Goal: Information Seeking & Learning: Learn about a topic

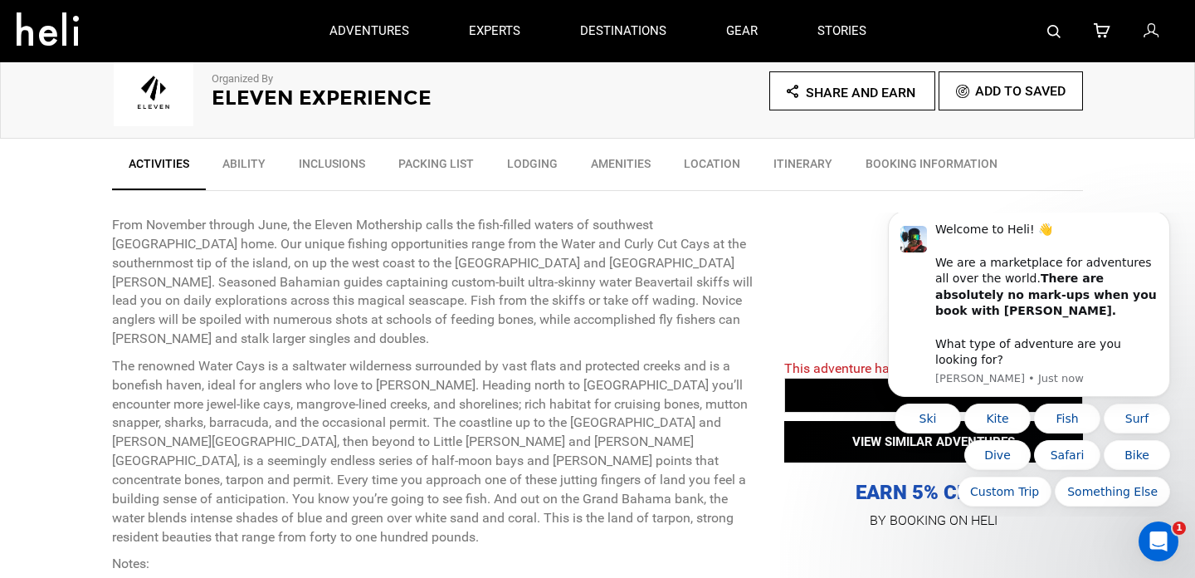
scroll to position [510, 0]
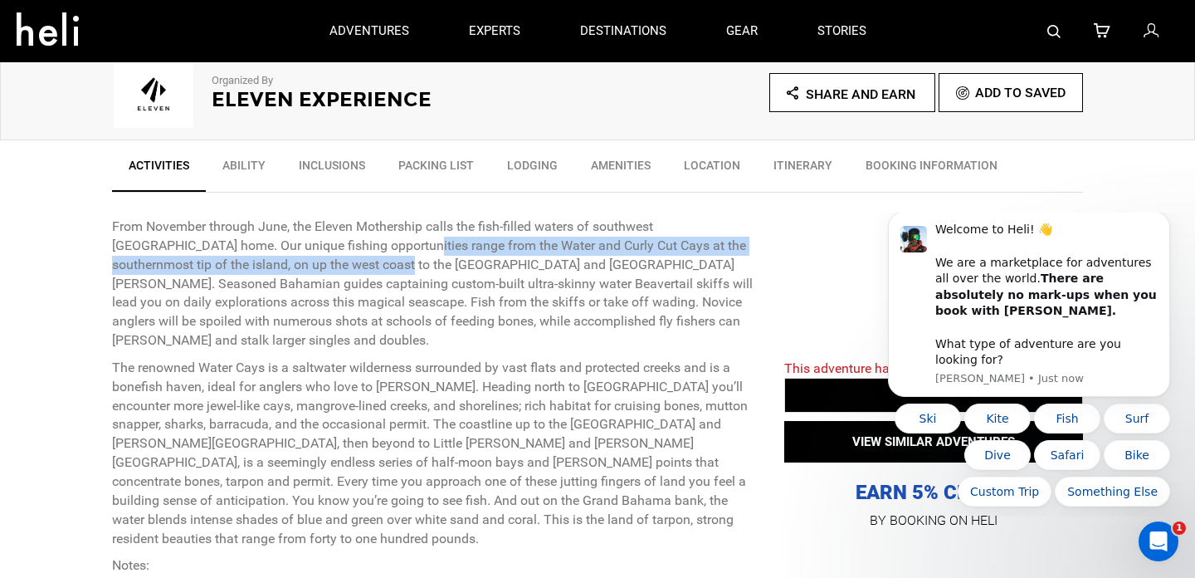
drag, startPoint x: 334, startPoint y: 247, endPoint x: 334, endPoint y: 257, distance: 10.8
click at [334, 257] on p "From November through June, the Eleven Mothership calls the fish-filled waters …" at bounding box center [435, 283] width 647 height 133
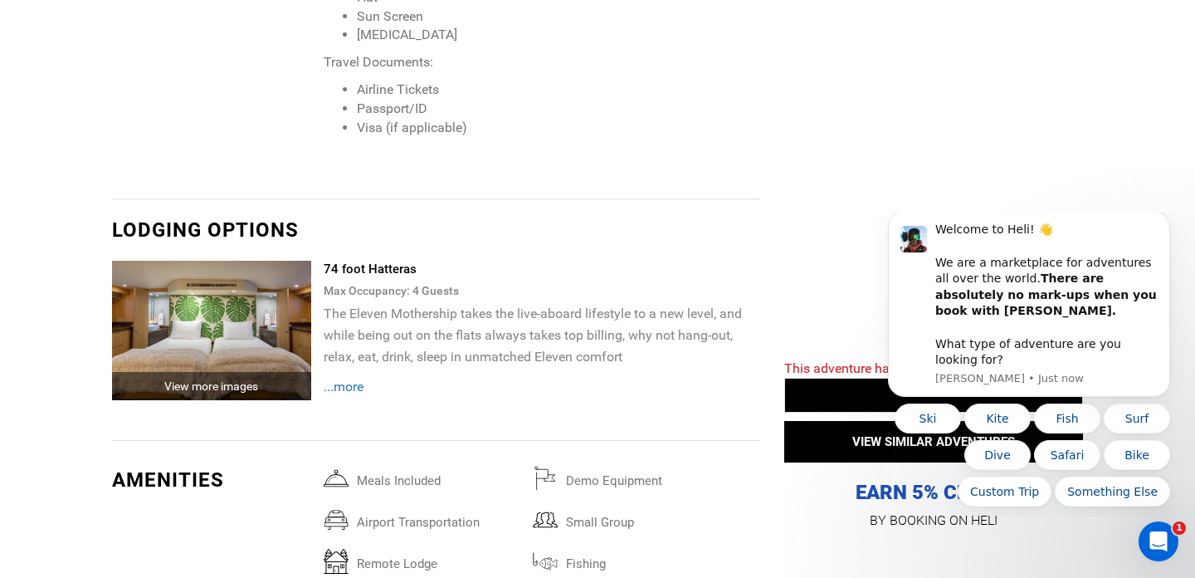
scroll to position [2808, 0]
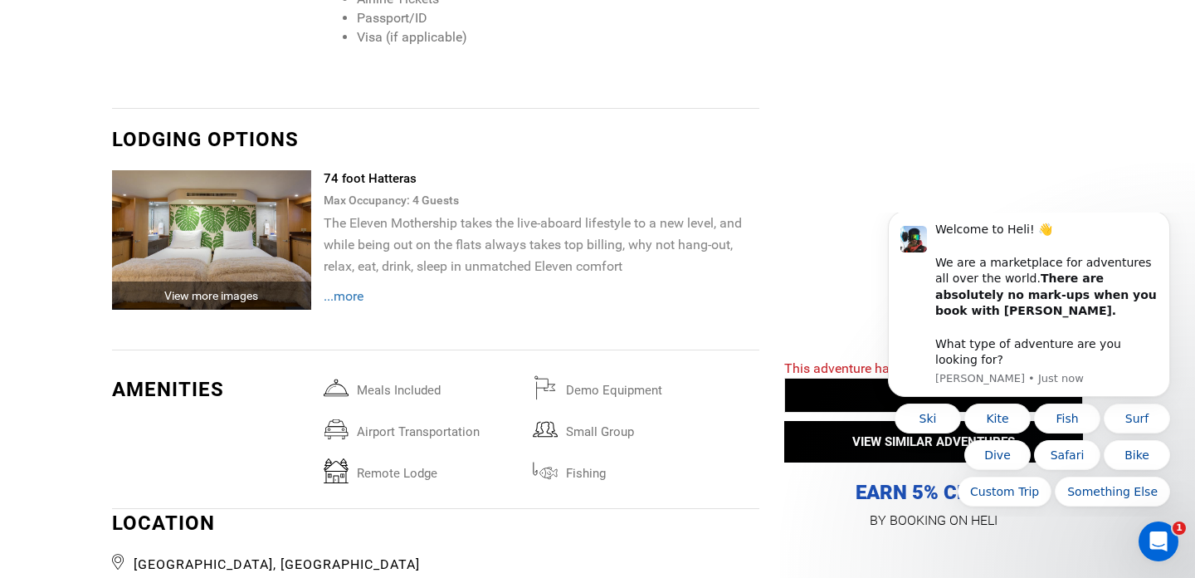
click at [352, 288] on span "...more" at bounding box center [344, 296] width 40 height 16
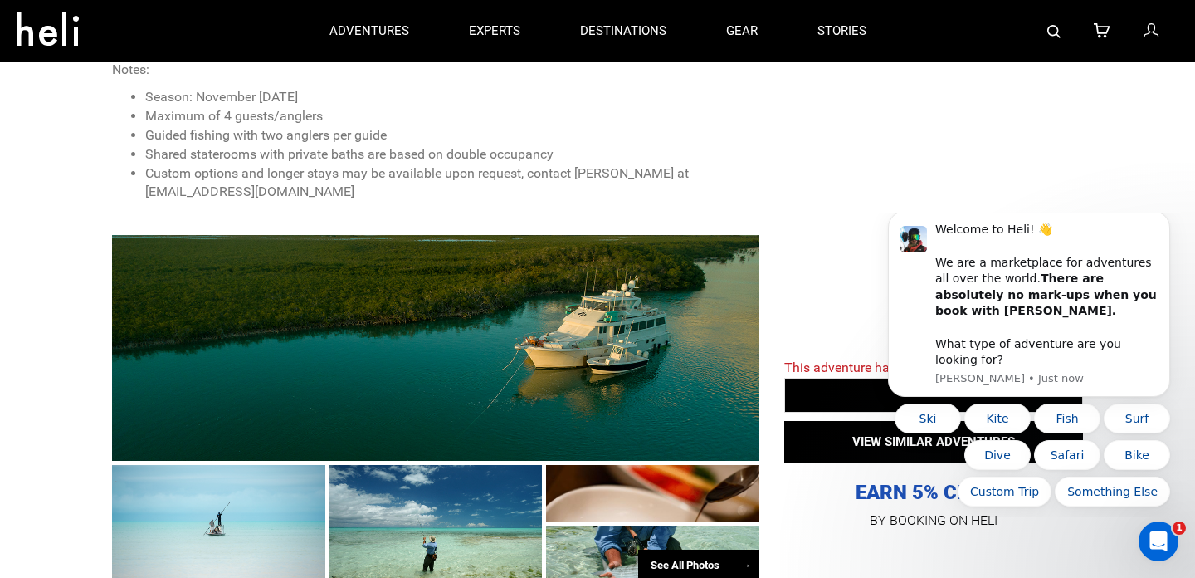
scroll to position [1004, 0]
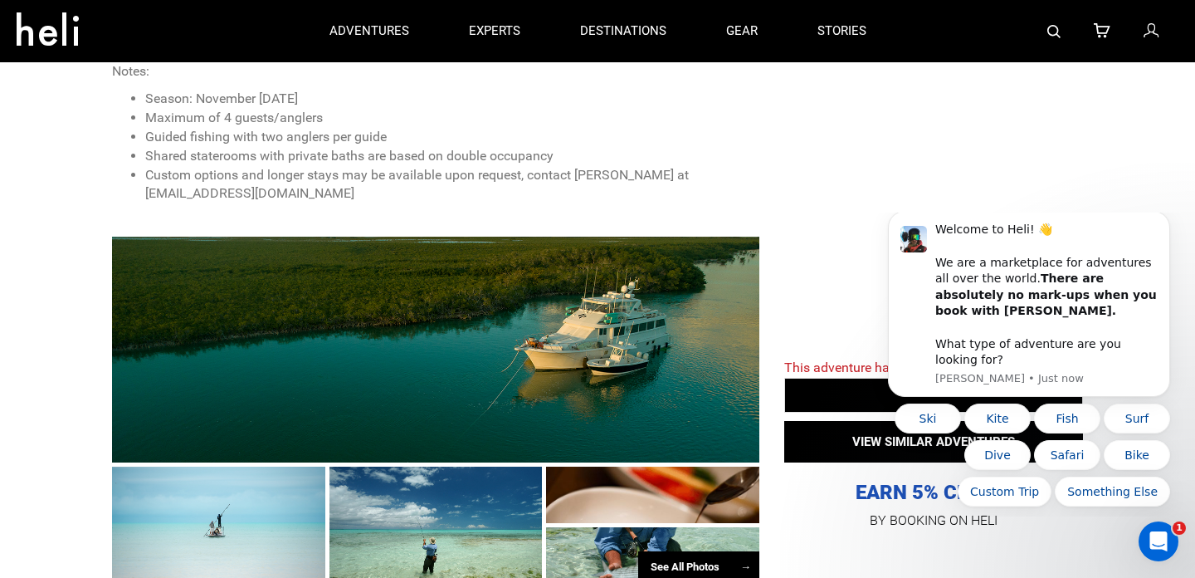
click at [703, 551] on div "See All Photos →" at bounding box center [698, 567] width 121 height 32
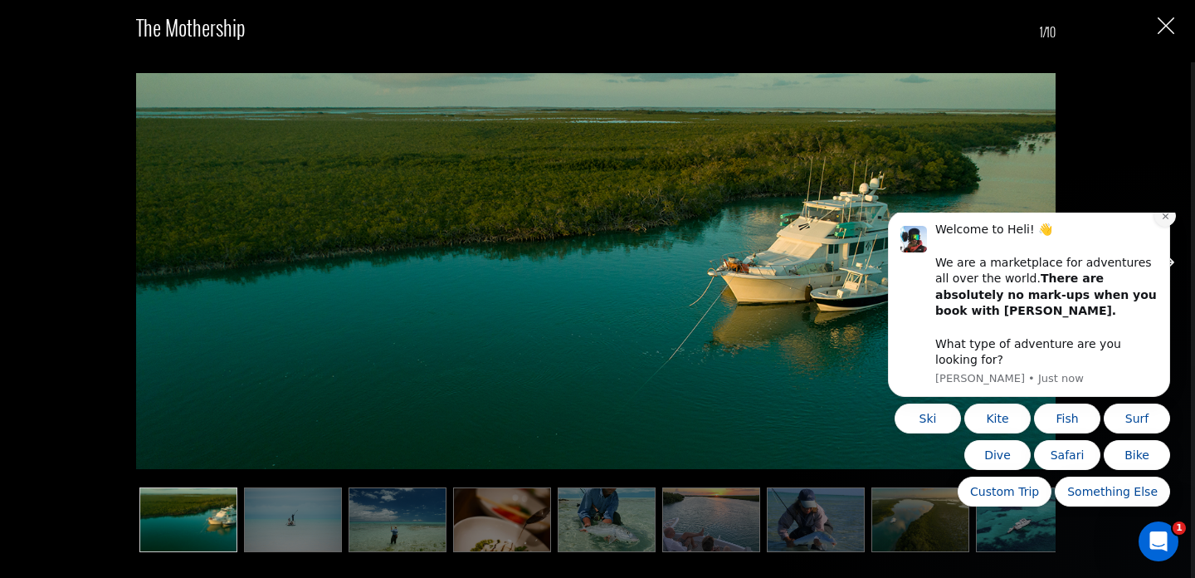
click at [1163, 227] on button "Dismiss notification" at bounding box center [1166, 216] width 22 height 22
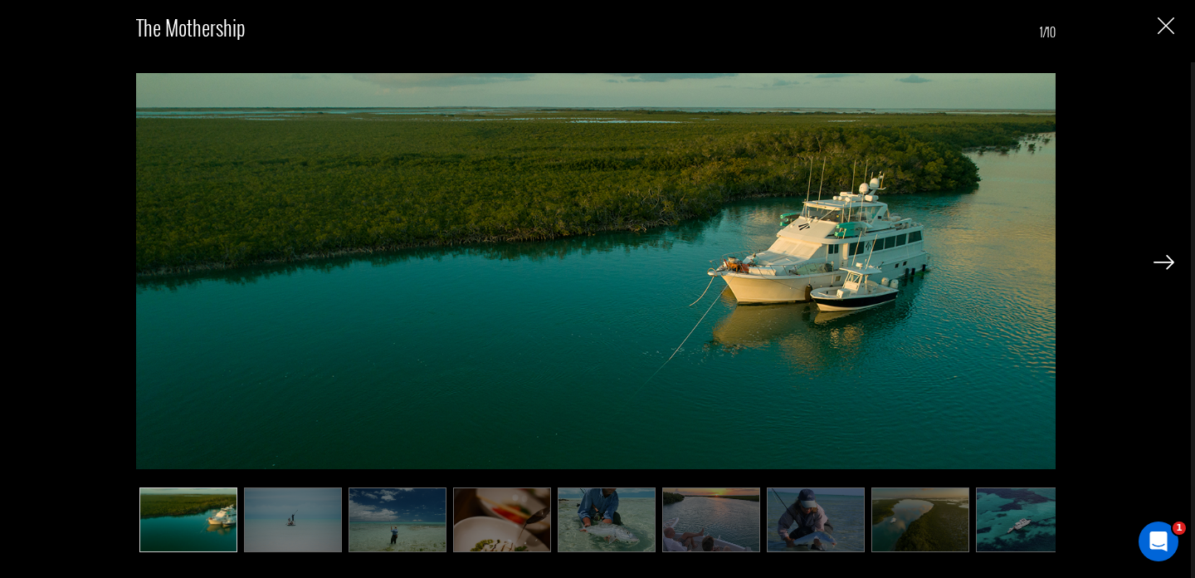
click at [1174, 261] on div "The Mothership 1/10" at bounding box center [595, 289] width 1191 height 578
click at [1165, 264] on img at bounding box center [1164, 262] width 21 height 15
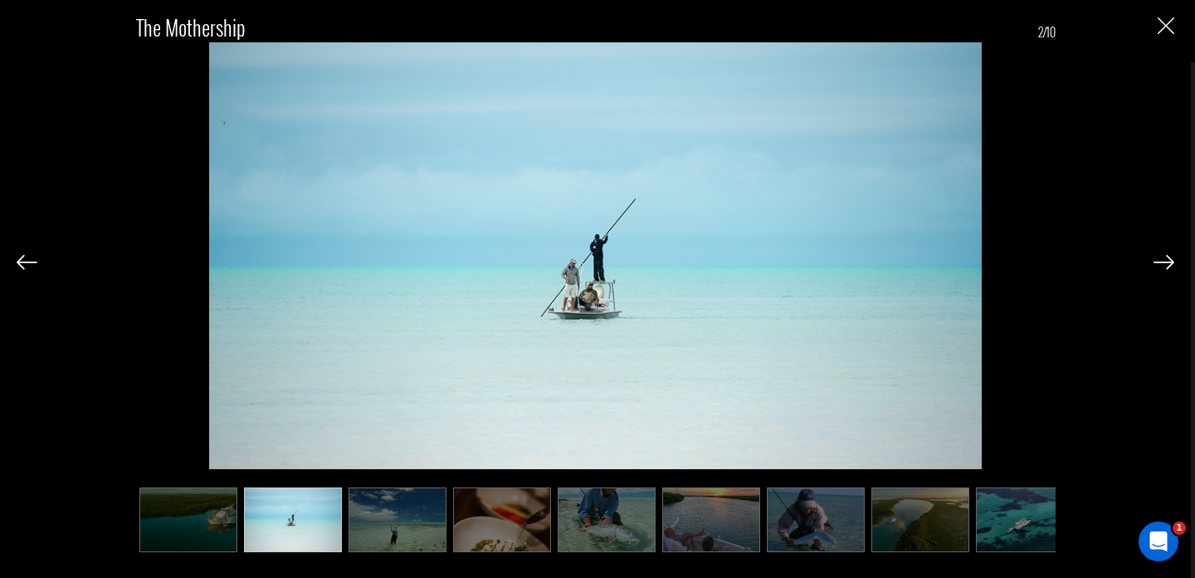
click at [1165, 264] on img at bounding box center [1164, 262] width 21 height 15
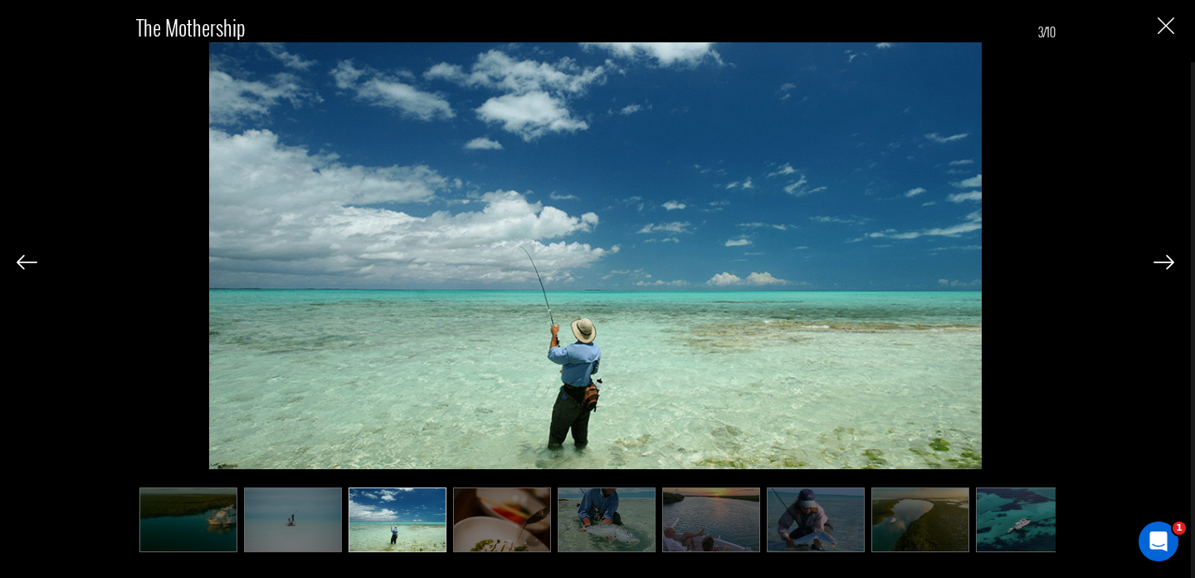
click at [1165, 264] on img at bounding box center [1164, 262] width 21 height 15
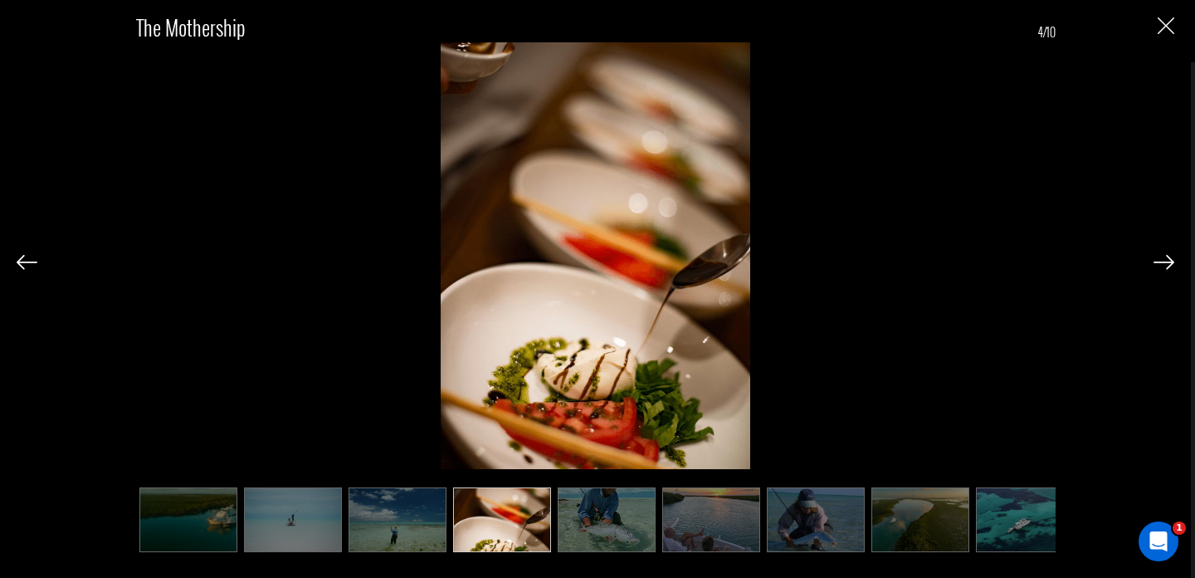
click at [1165, 264] on img at bounding box center [1164, 262] width 21 height 15
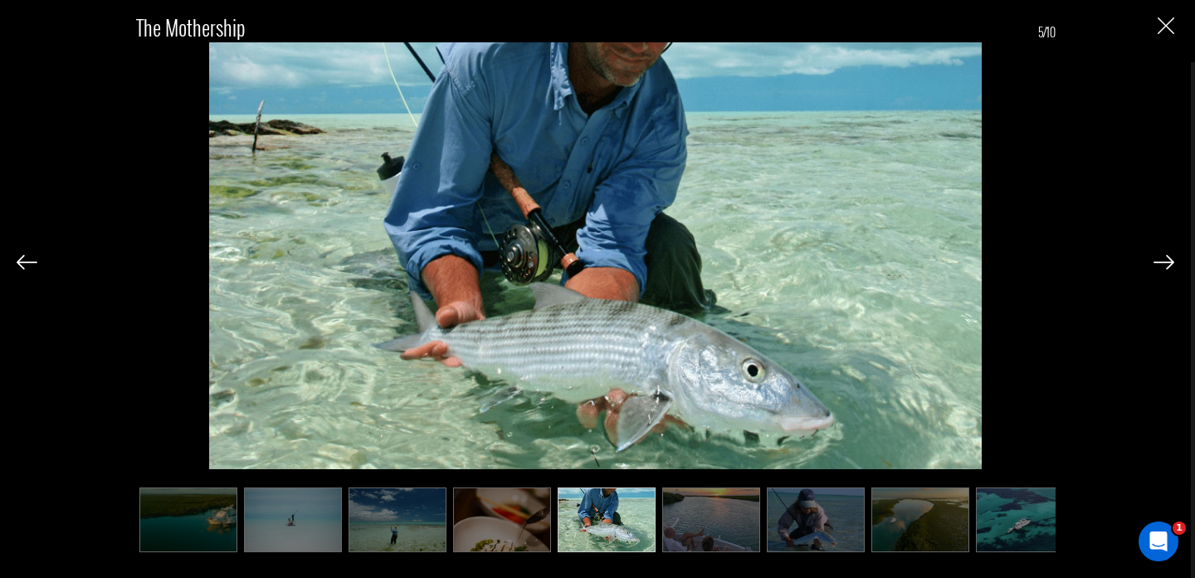
click at [1165, 264] on img at bounding box center [1164, 262] width 21 height 15
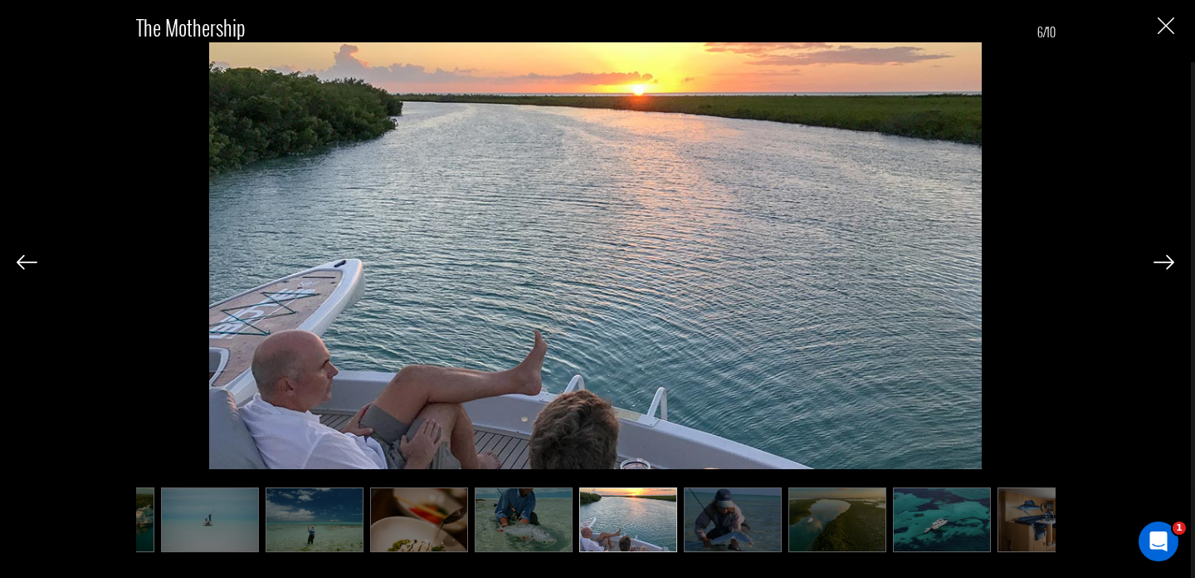
click at [1165, 264] on img at bounding box center [1164, 262] width 21 height 15
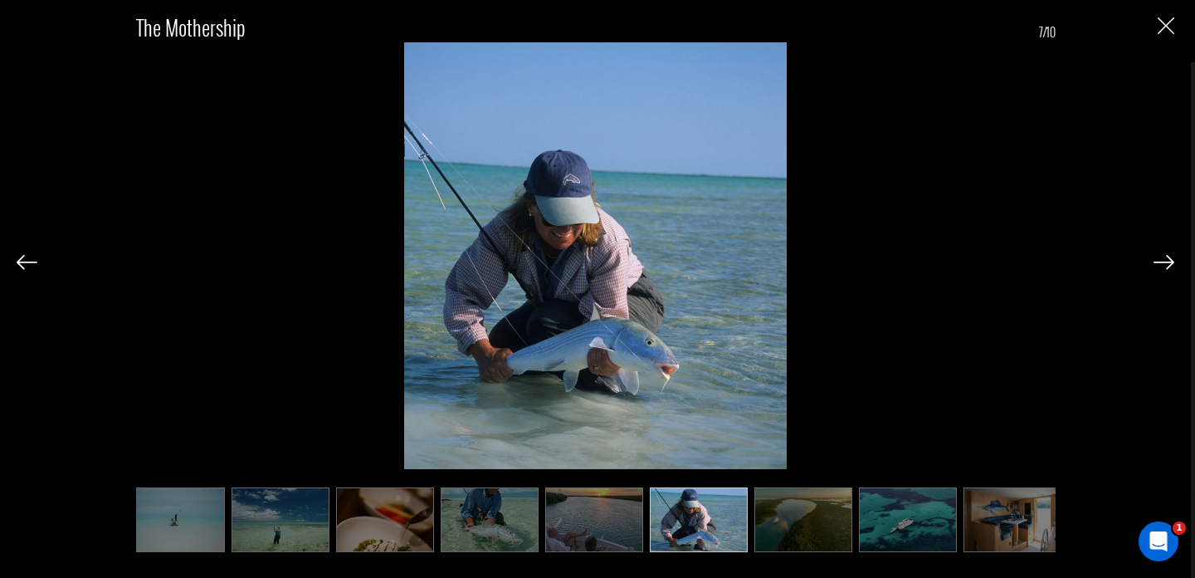
scroll to position [0, 126]
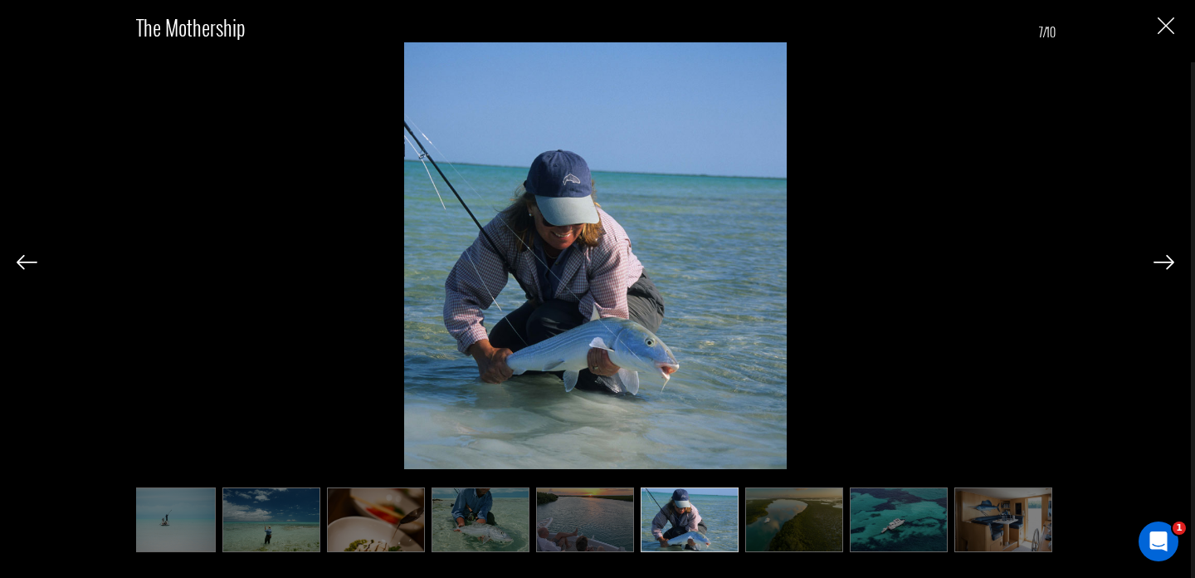
click at [1165, 264] on img at bounding box center [1164, 262] width 21 height 15
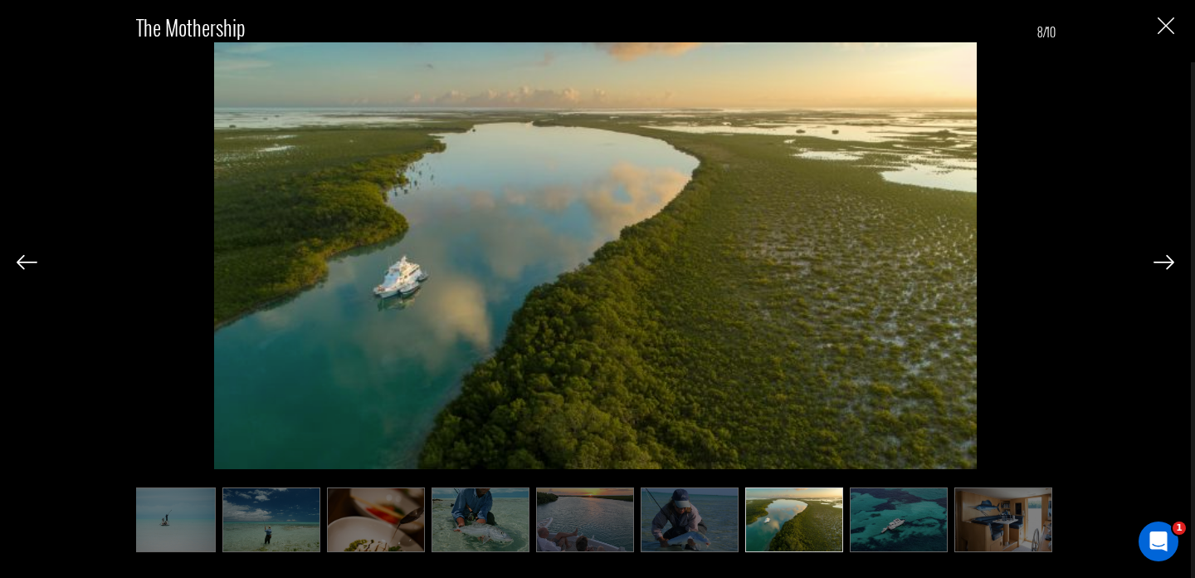
click at [1165, 264] on img at bounding box center [1164, 262] width 21 height 15
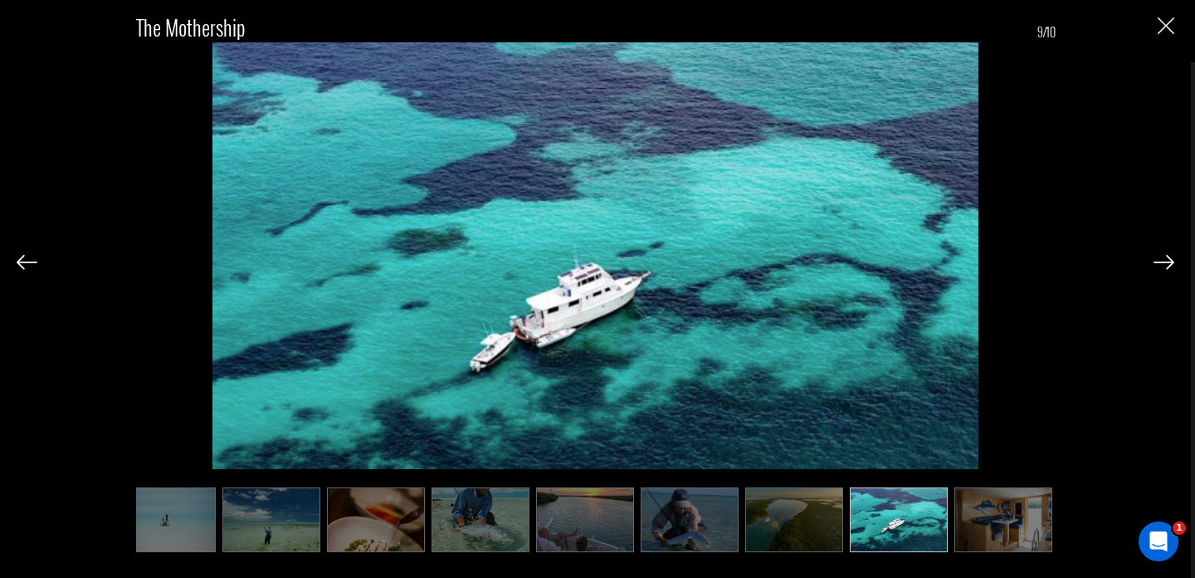
click at [1165, 264] on img at bounding box center [1164, 262] width 21 height 15
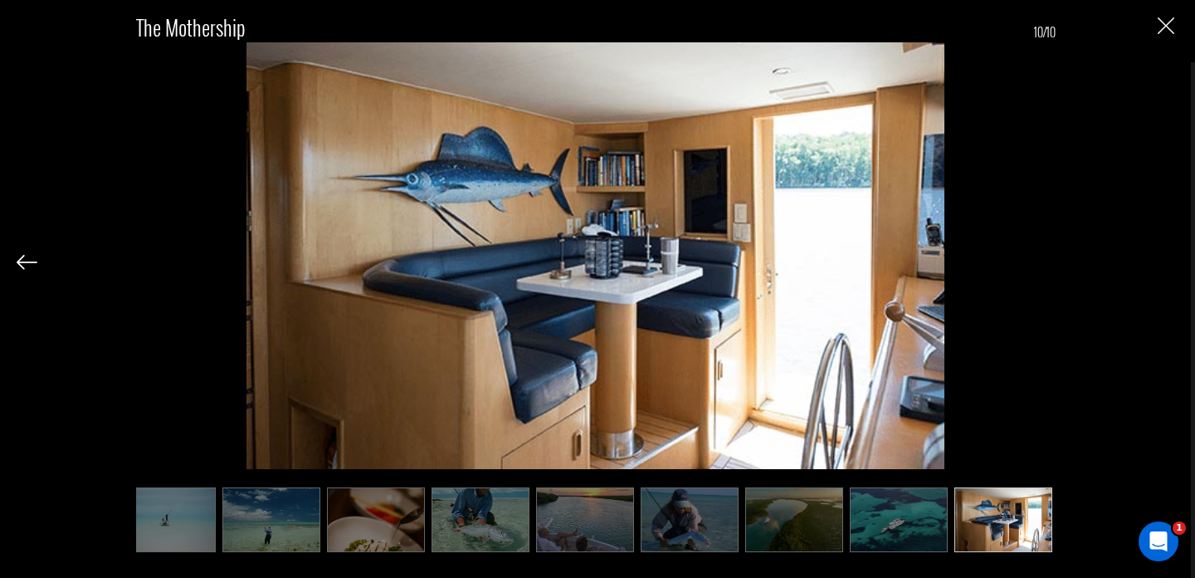
click at [1165, 264] on div "The Mothership 10/10" at bounding box center [596, 274] width 1158 height 549
click at [20, 259] on img at bounding box center [27, 262] width 21 height 15
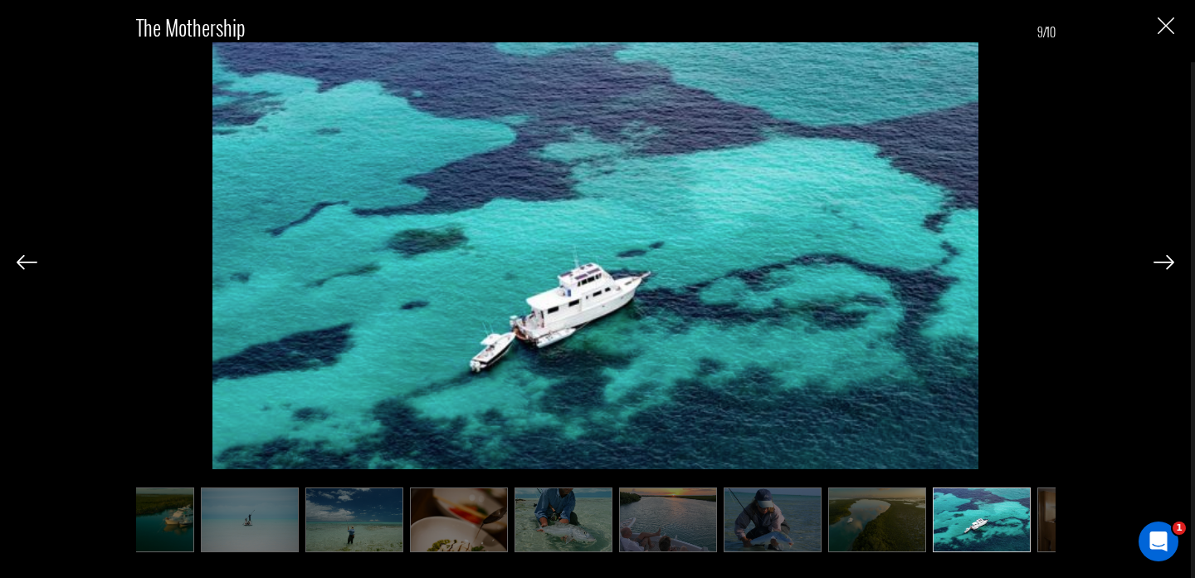
click at [21, 259] on img at bounding box center [27, 262] width 21 height 15
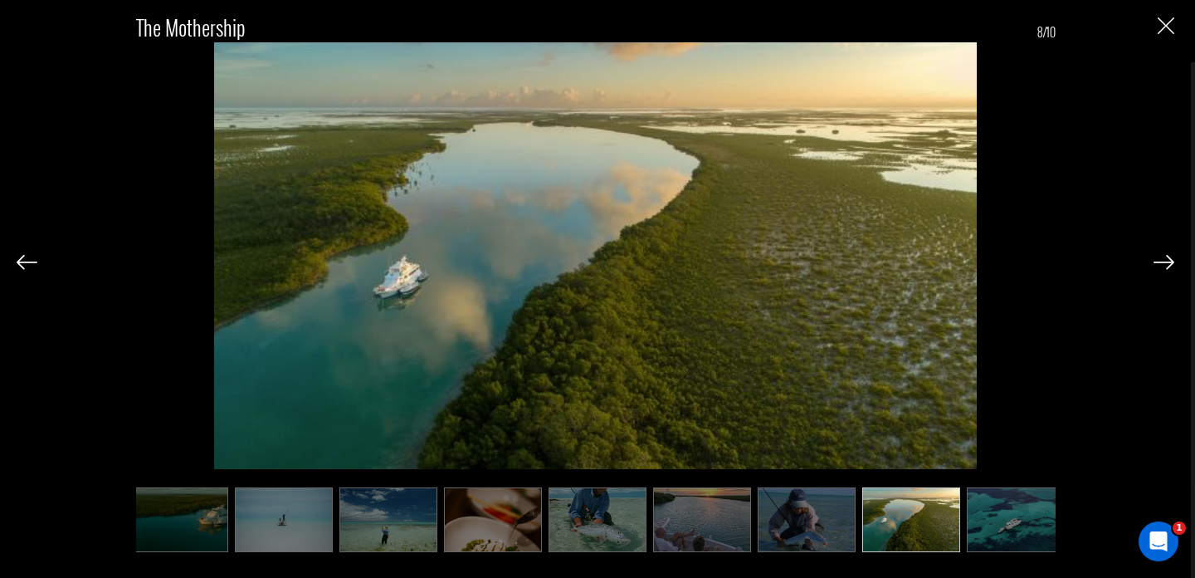
scroll to position [0, 0]
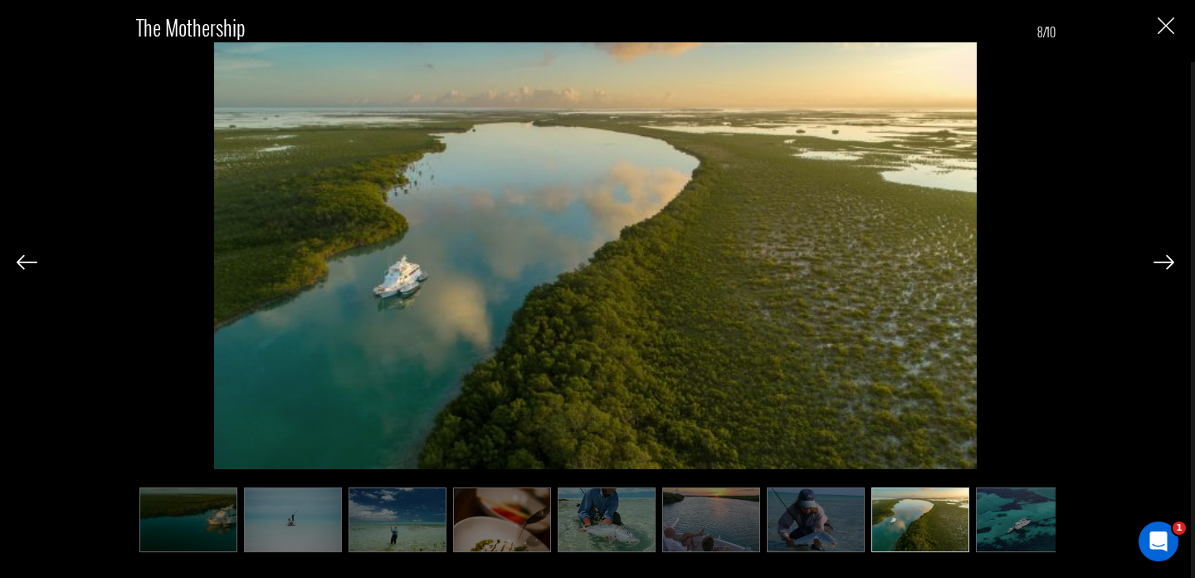
click at [21, 259] on img at bounding box center [27, 262] width 21 height 15
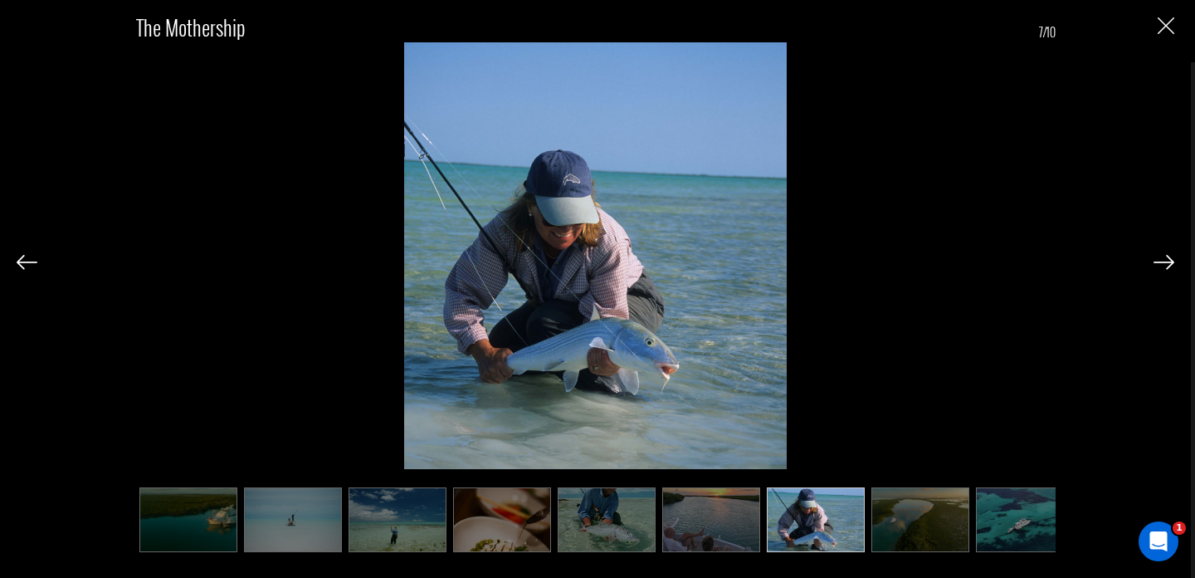
click at [21, 259] on img at bounding box center [27, 262] width 21 height 15
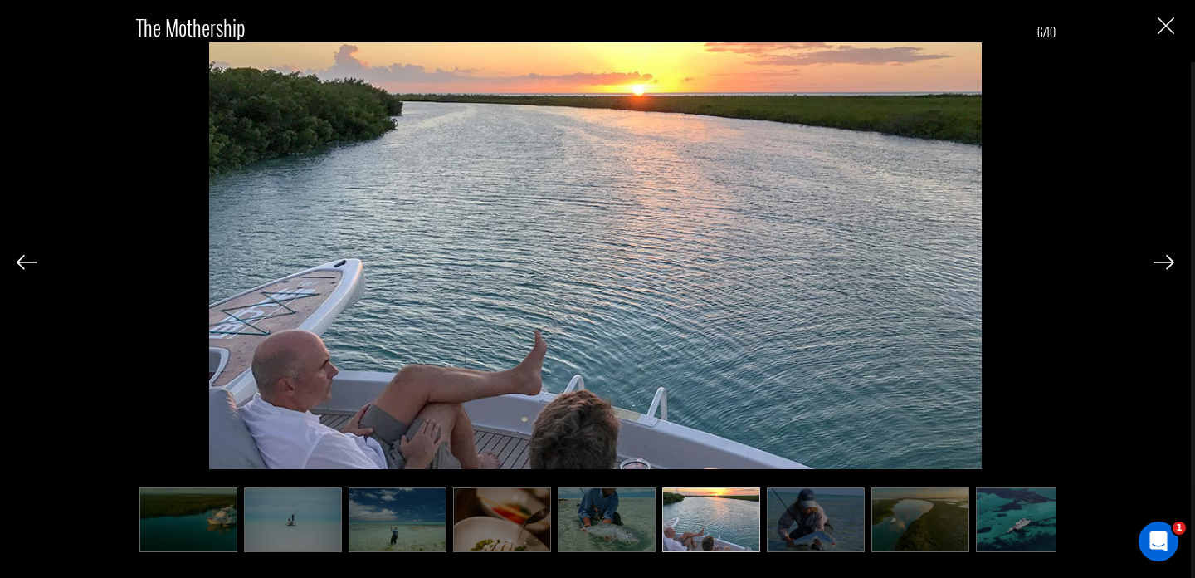
click at [20, 261] on img at bounding box center [27, 262] width 21 height 15
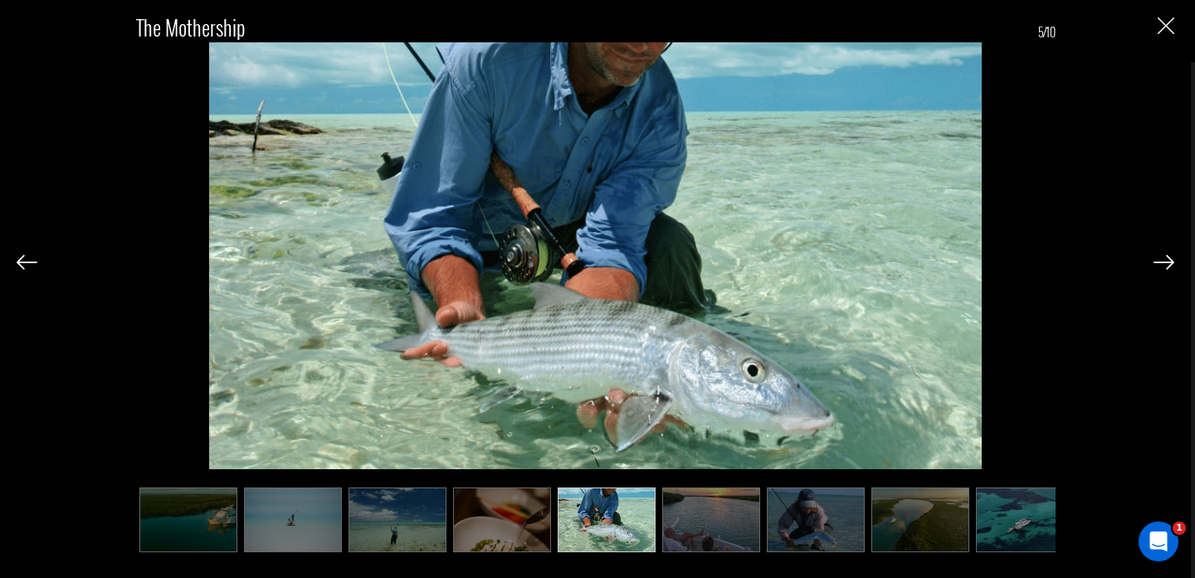
click at [20, 261] on img at bounding box center [27, 262] width 21 height 15
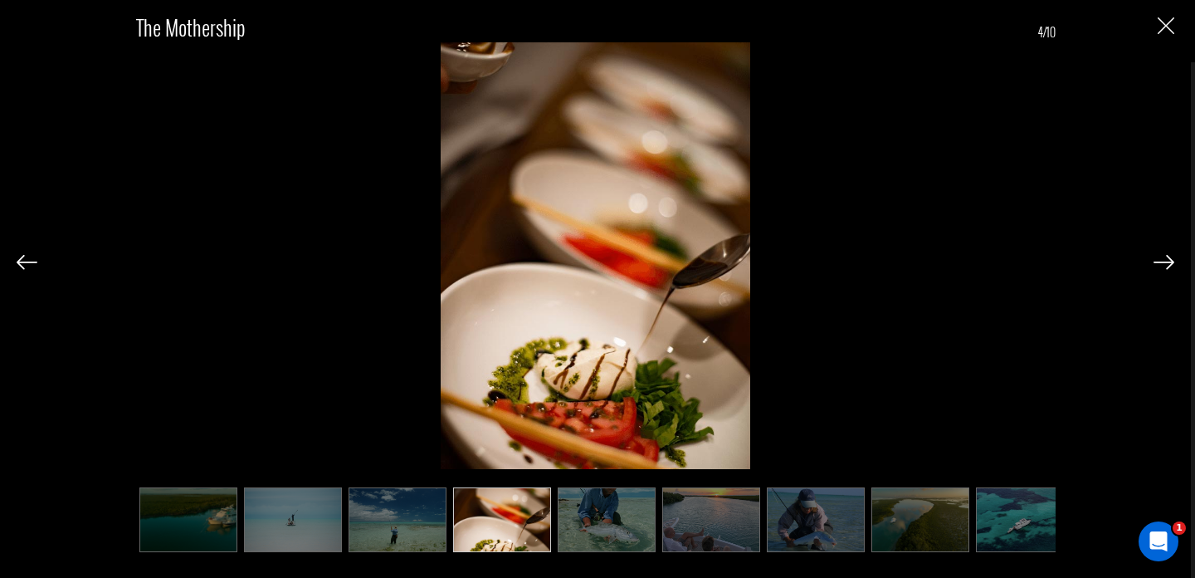
click at [20, 261] on img at bounding box center [27, 262] width 21 height 15
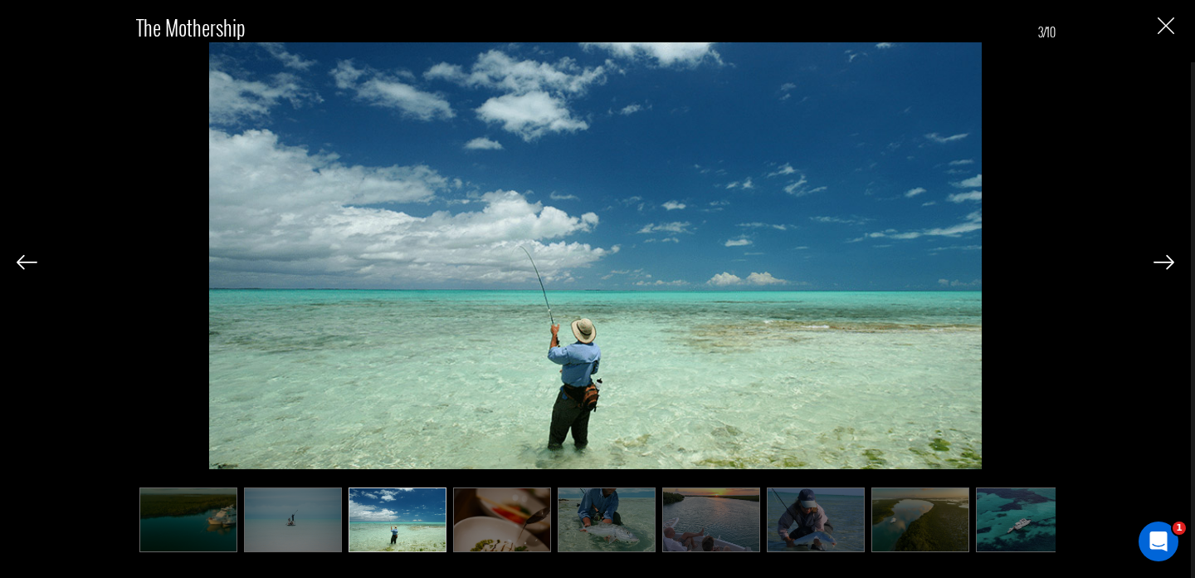
click at [21, 261] on img at bounding box center [27, 262] width 21 height 15
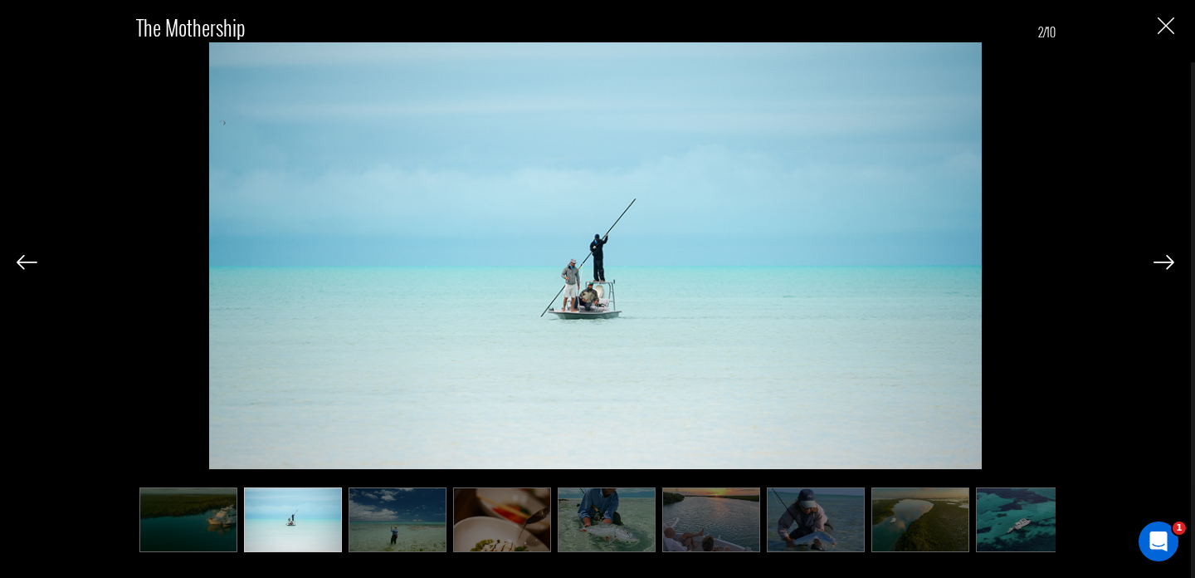
click at [21, 261] on img at bounding box center [27, 262] width 21 height 15
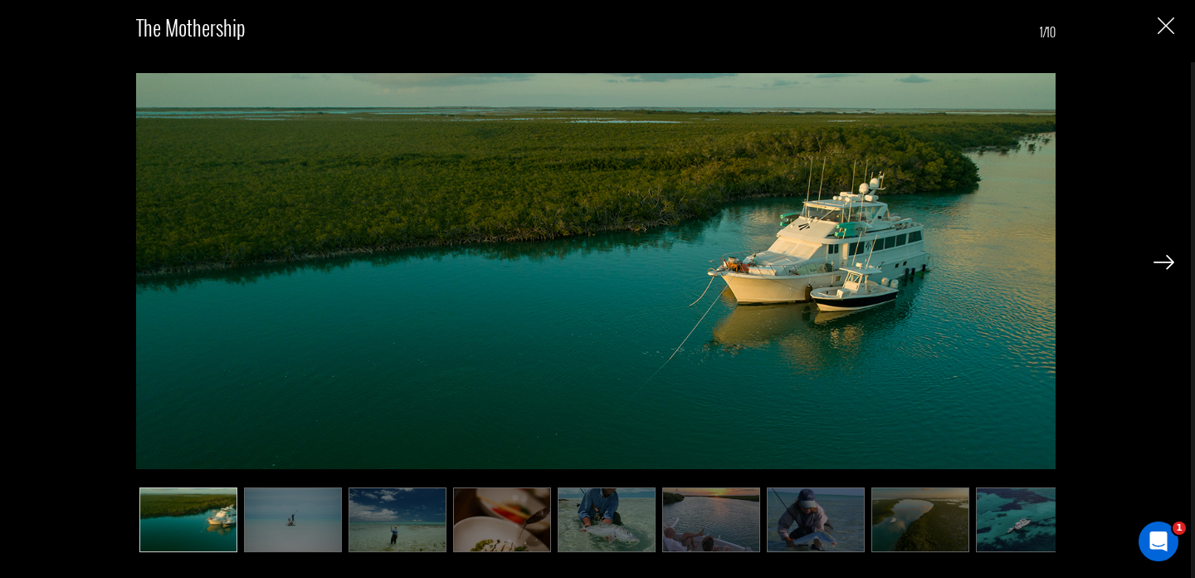
click at [21, 261] on div "The Mothership 1/10" at bounding box center [596, 274] width 1158 height 549
click at [1164, 23] on img "Close" at bounding box center [1166, 25] width 17 height 17
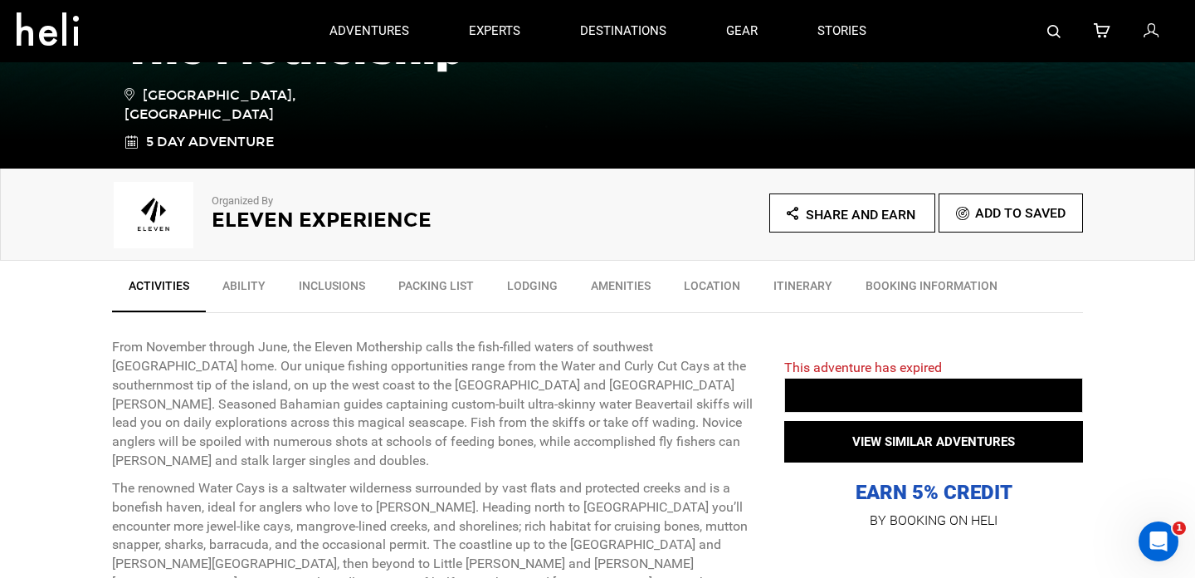
scroll to position [370, 0]
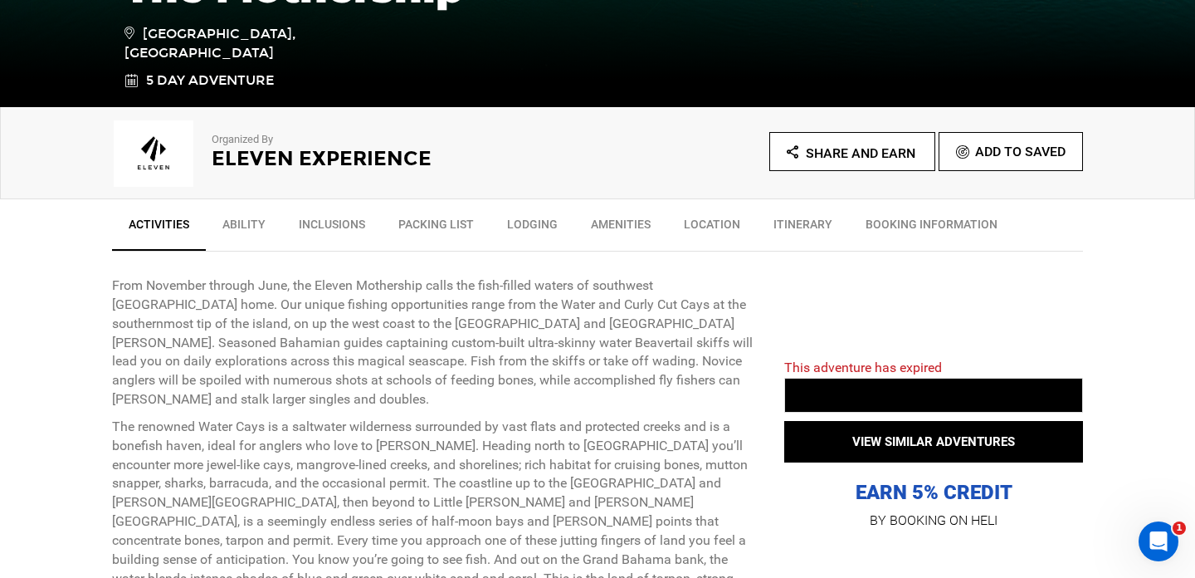
click at [535, 228] on link "Lodging" at bounding box center [533, 227] width 84 height 41
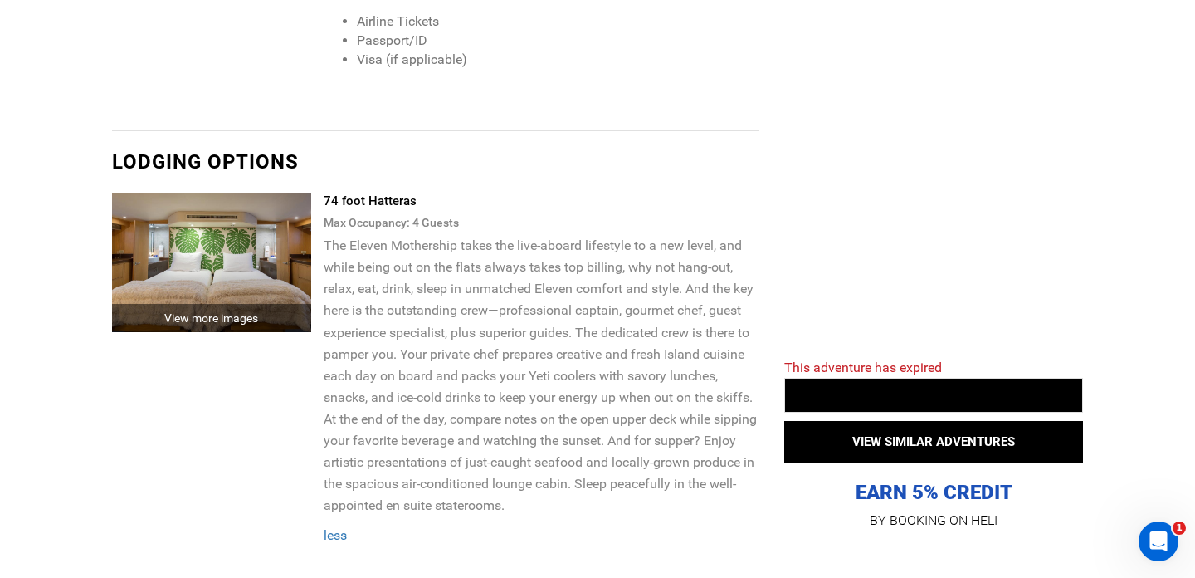
scroll to position [2783, 0]
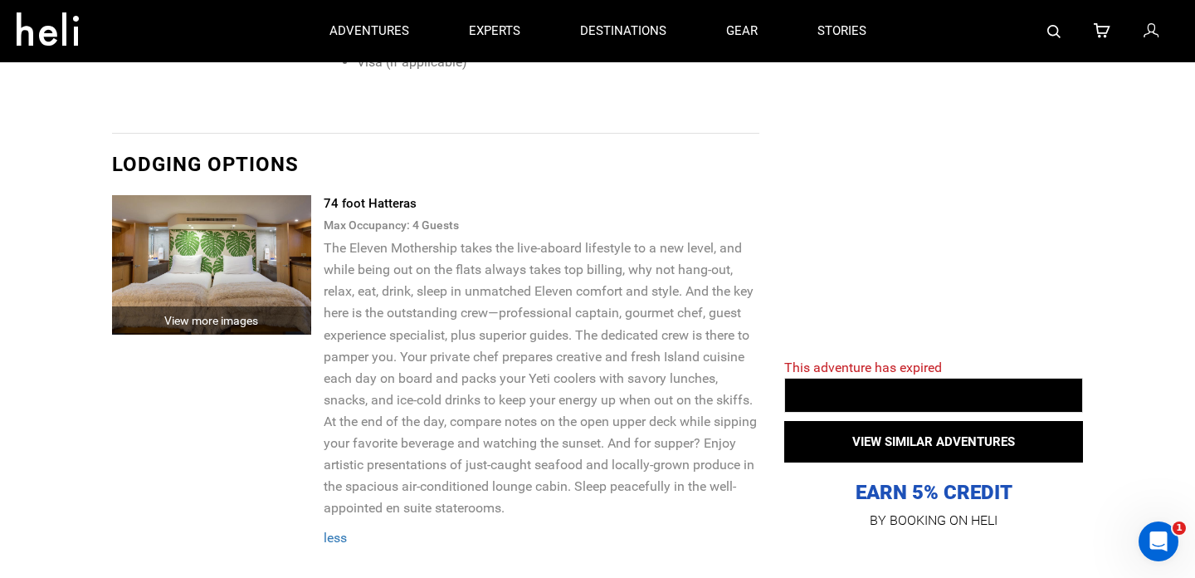
click at [244, 212] on img at bounding box center [211, 264] width 199 height 139
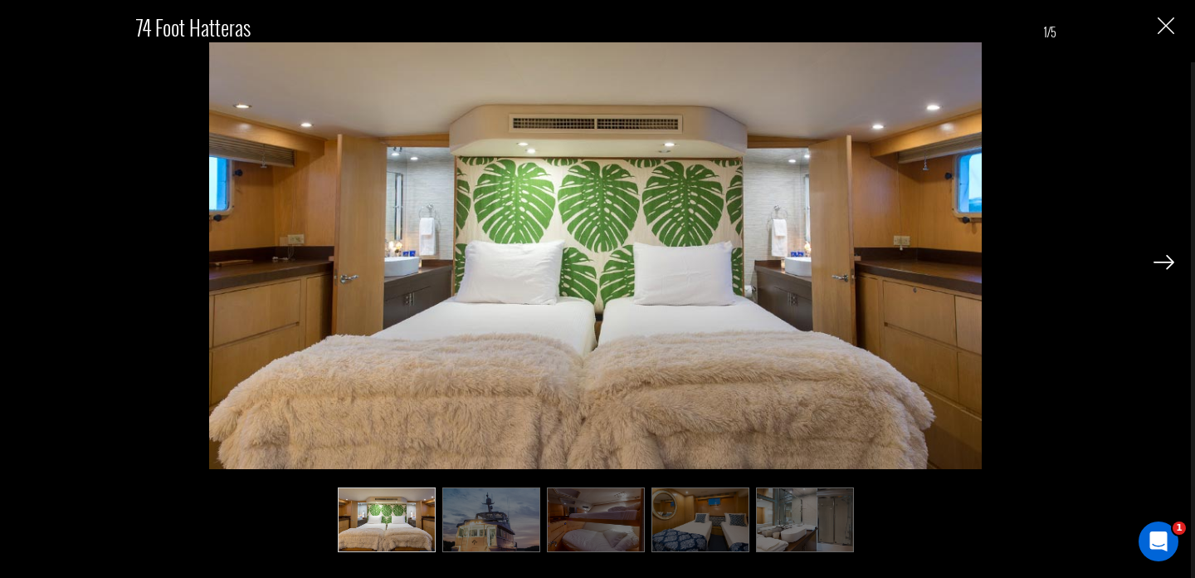
click at [1165, 259] on img at bounding box center [1164, 262] width 21 height 15
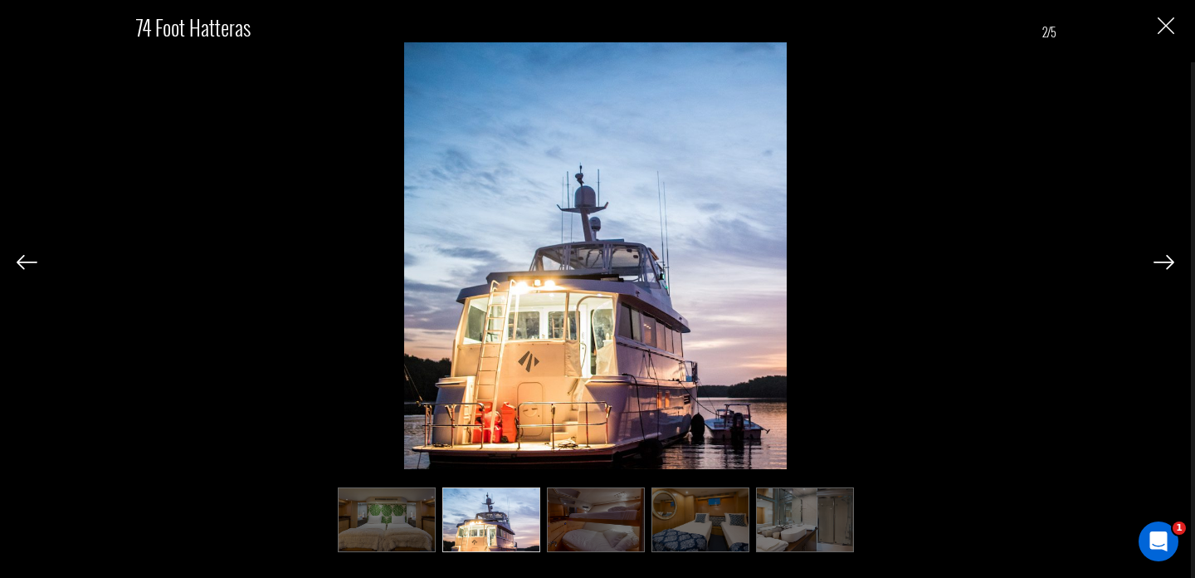
click at [1165, 259] on img at bounding box center [1164, 262] width 21 height 15
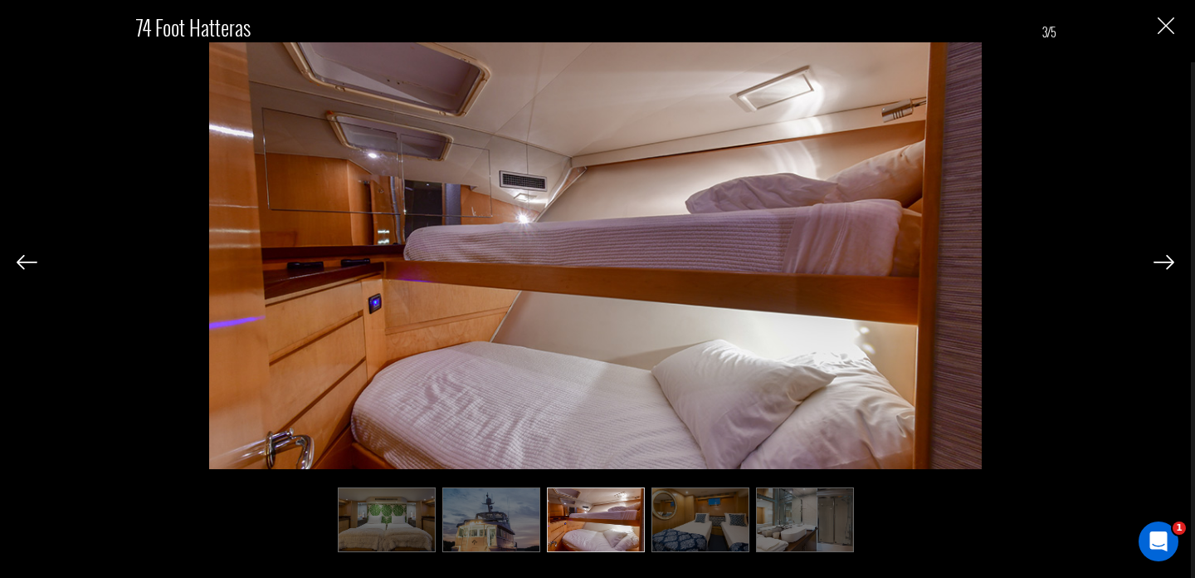
click at [1165, 259] on img at bounding box center [1164, 262] width 21 height 15
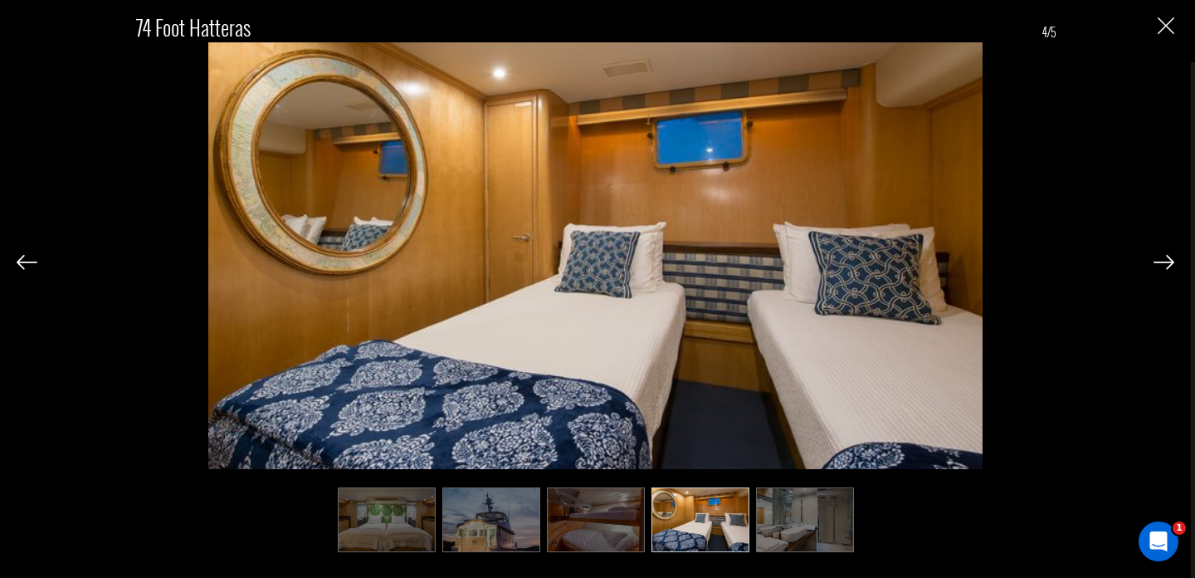
click at [1165, 259] on img at bounding box center [1164, 262] width 21 height 15
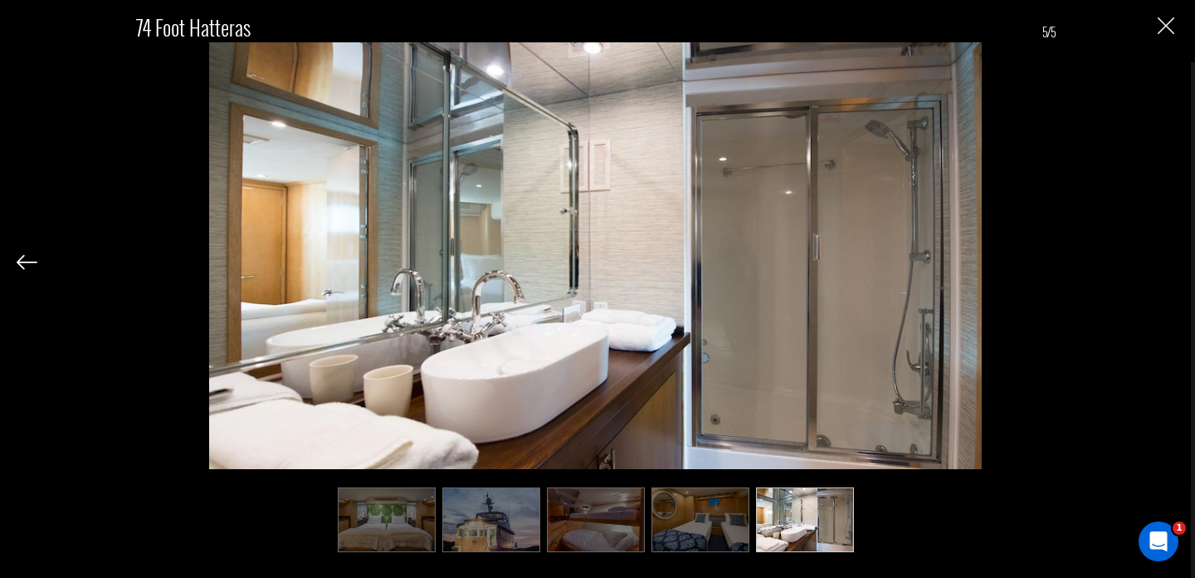
click at [1165, 259] on div "74 foot Hatteras 5/5" at bounding box center [596, 274] width 1158 height 549
click at [28, 263] on img at bounding box center [27, 262] width 21 height 15
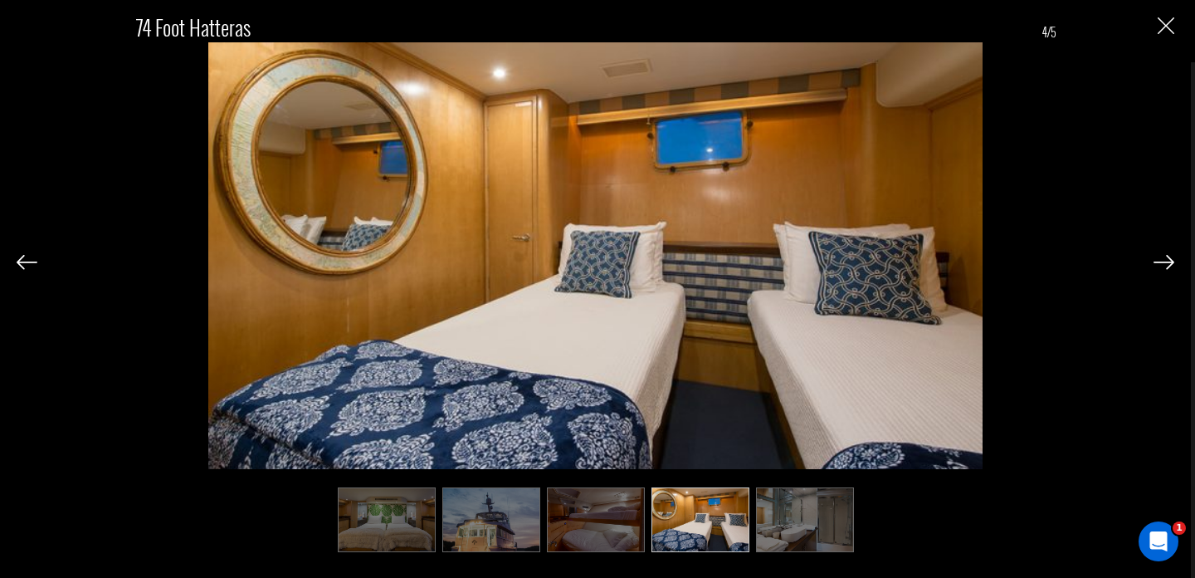
click at [28, 263] on img at bounding box center [27, 262] width 21 height 15
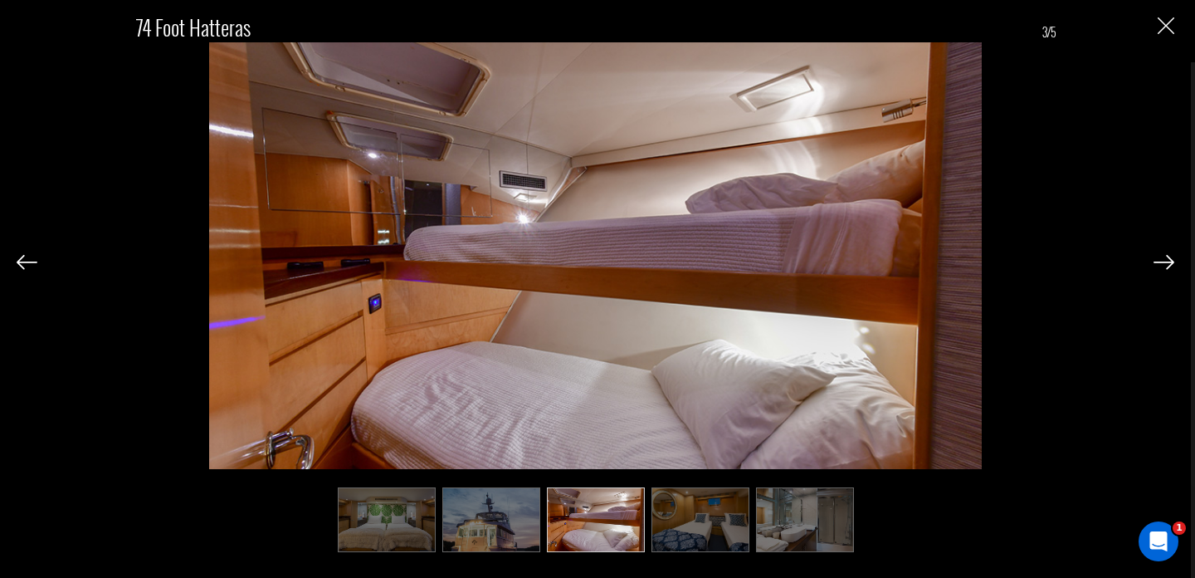
click at [28, 263] on img at bounding box center [27, 262] width 21 height 15
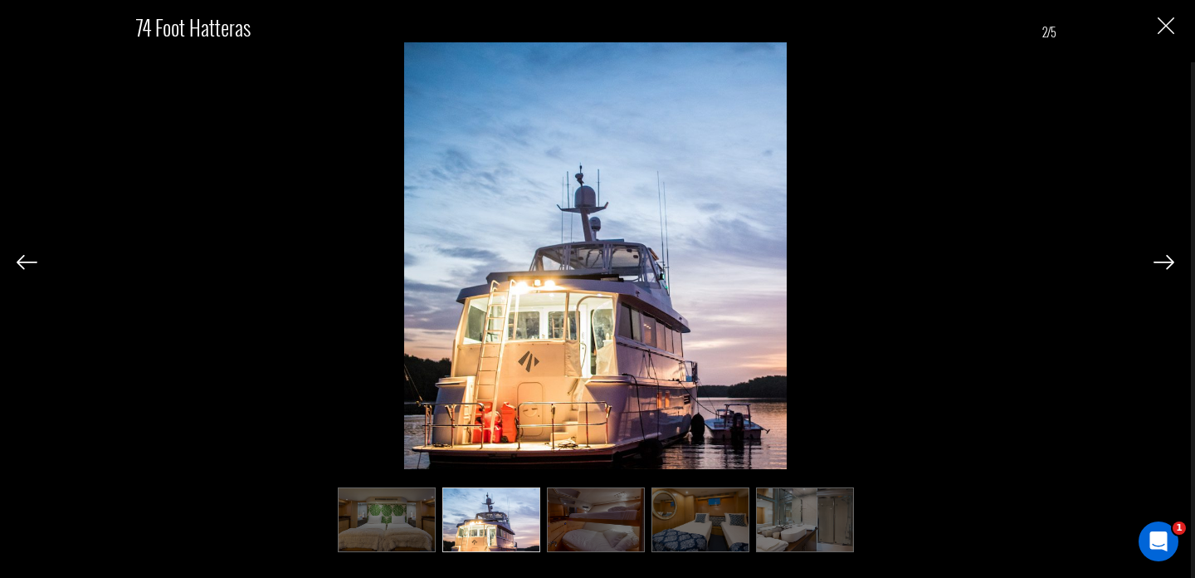
click at [28, 263] on img at bounding box center [27, 262] width 21 height 15
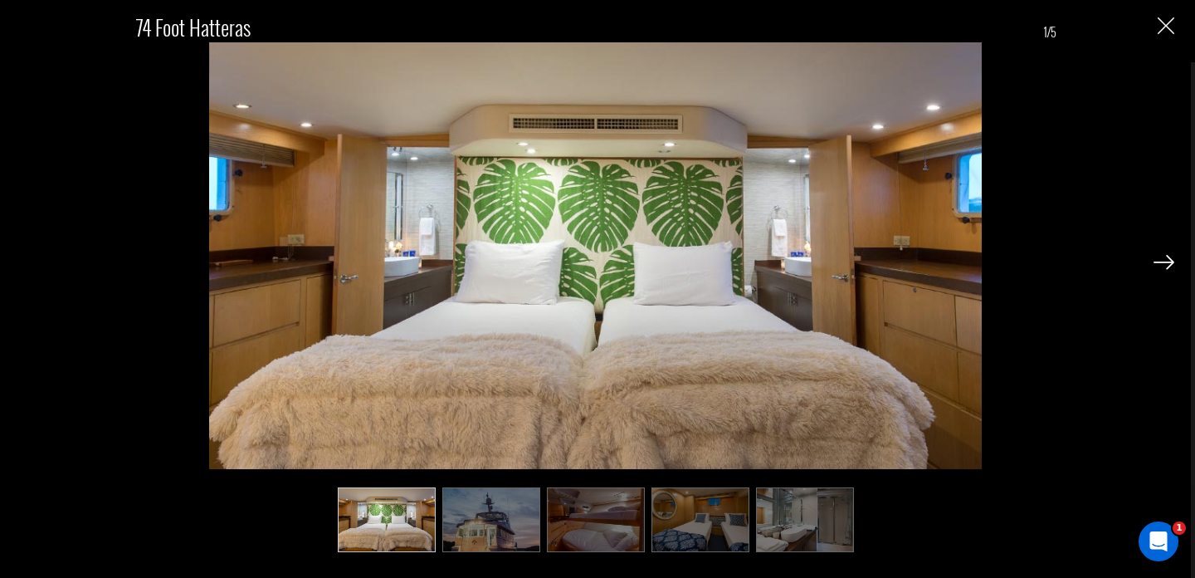
click at [28, 263] on div "74 foot Hatteras 1/5" at bounding box center [596, 274] width 1158 height 549
click at [27, 259] on div "74 foot Hatteras 1/5" at bounding box center [596, 274] width 1158 height 549
click at [1172, 261] on img at bounding box center [1164, 262] width 21 height 15
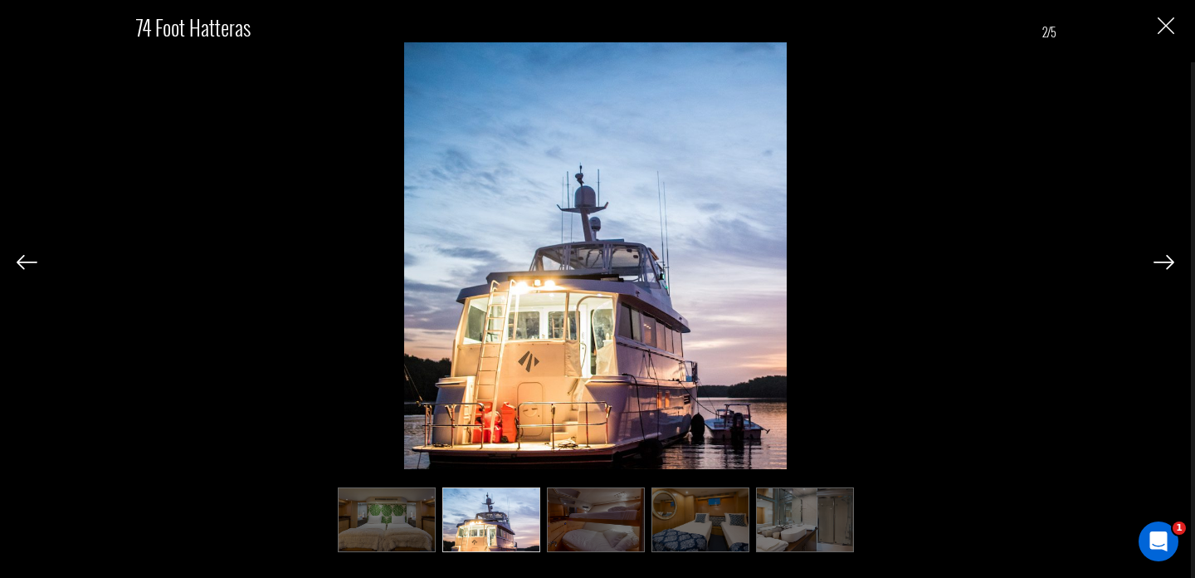
click at [1172, 261] on img at bounding box center [1164, 262] width 21 height 15
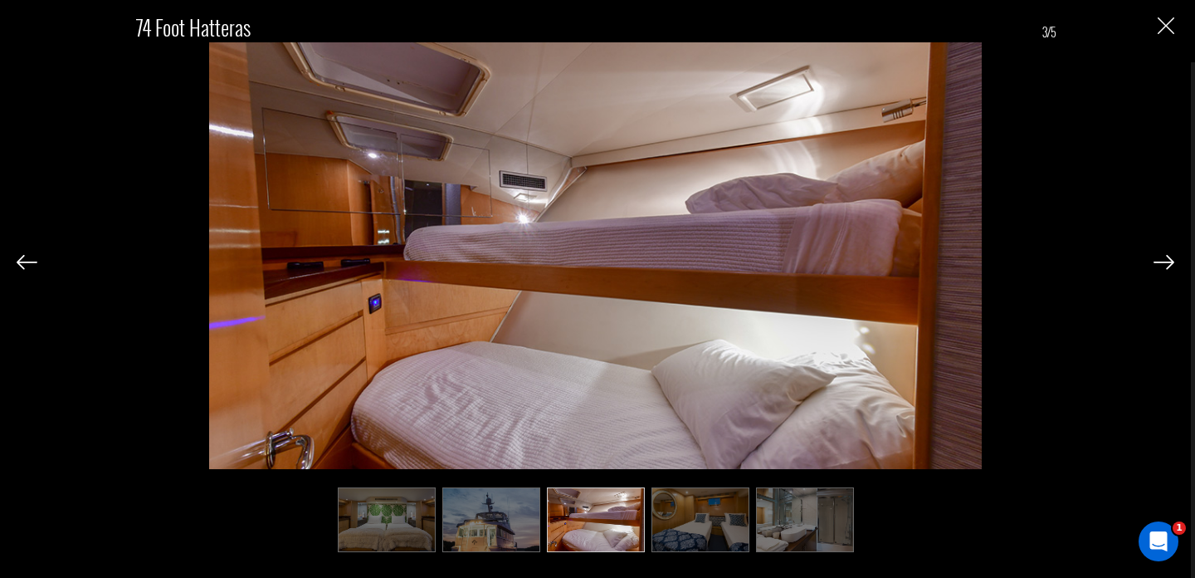
click at [1172, 261] on img at bounding box center [1164, 262] width 21 height 15
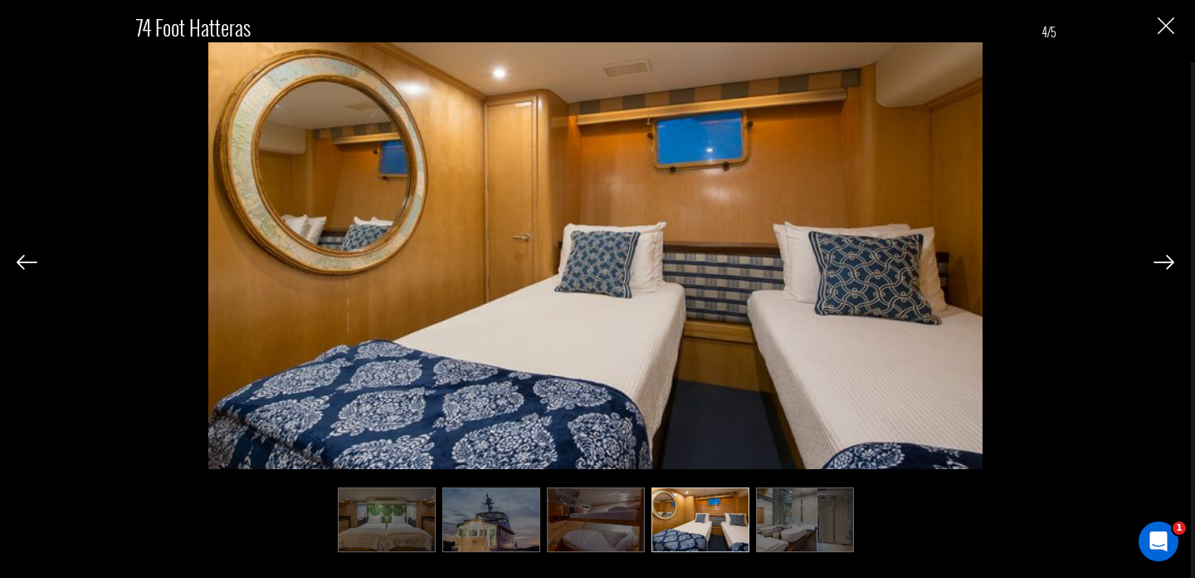
click at [1172, 261] on img at bounding box center [1164, 262] width 21 height 15
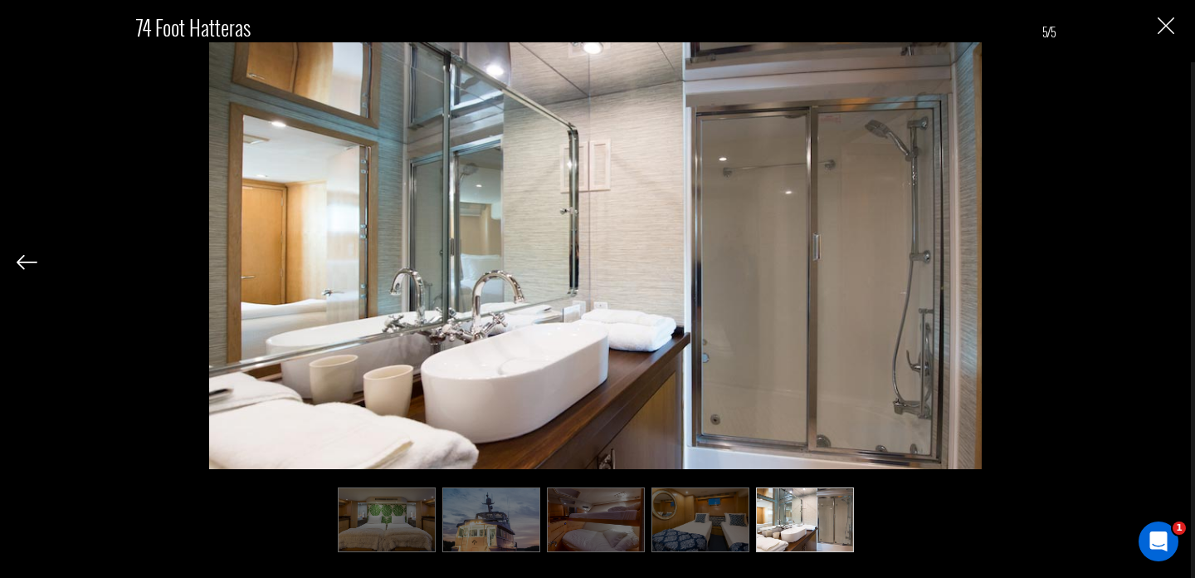
click at [1172, 261] on div "74 foot Hatteras 5/5" at bounding box center [596, 274] width 1158 height 549
click at [1171, 33] on img "Close" at bounding box center [1166, 25] width 17 height 17
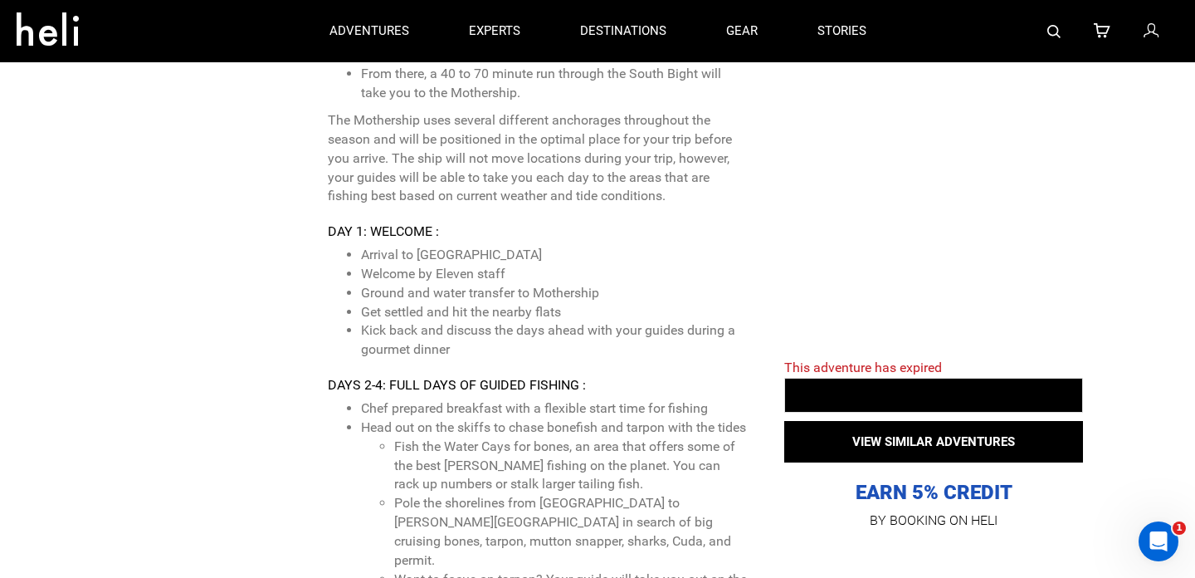
scroll to position [4123, 0]
